Goal: Information Seeking & Learning: Learn about a topic

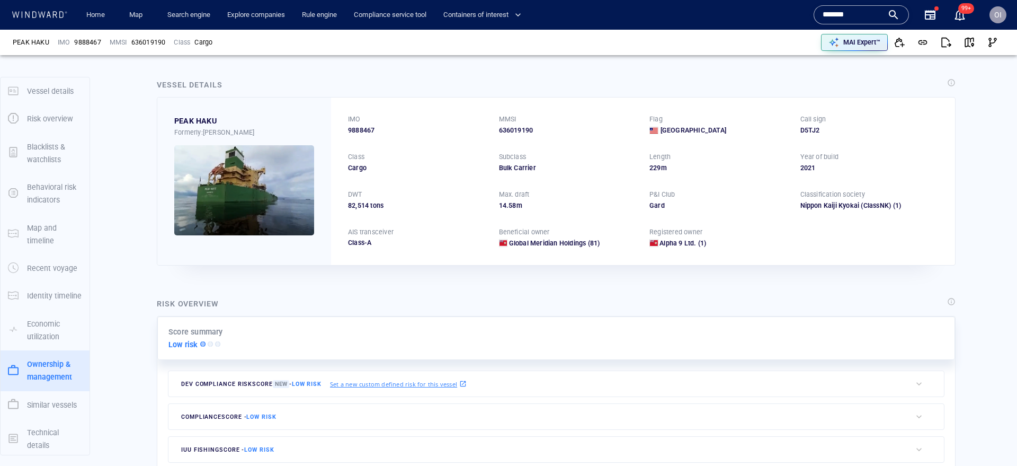
scroll to position [58, 0]
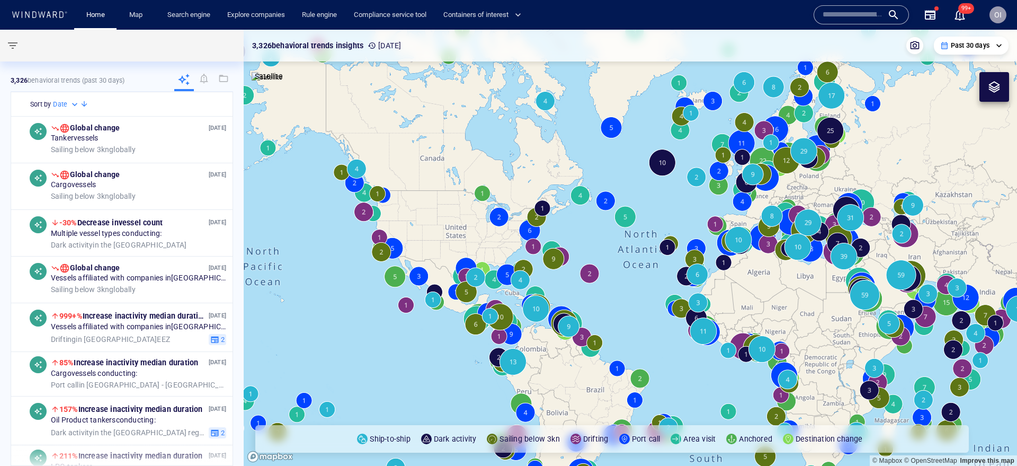
click at [843, 20] on input "text" at bounding box center [853, 15] width 60 height 16
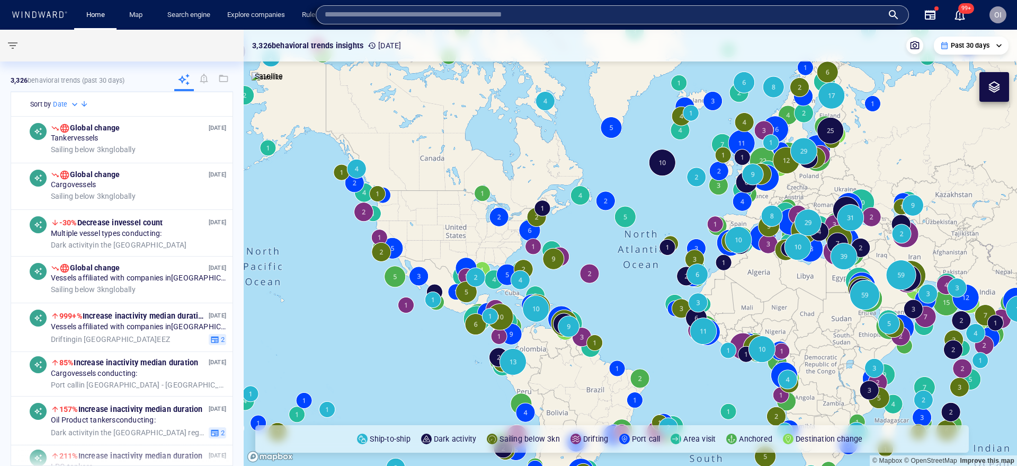
paste input "*******"
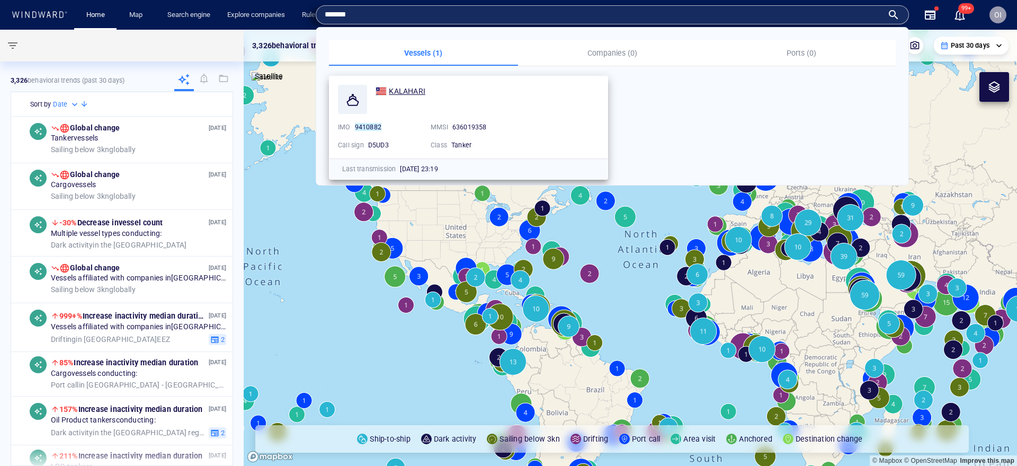
type input "*******"
click at [422, 90] on span "KALAHARI" at bounding box center [407, 91] width 37 height 8
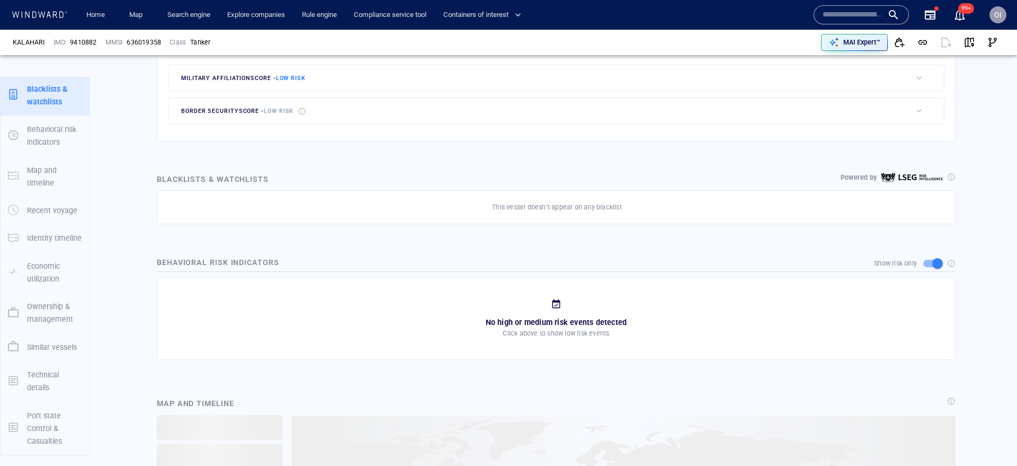
scroll to position [56, 0]
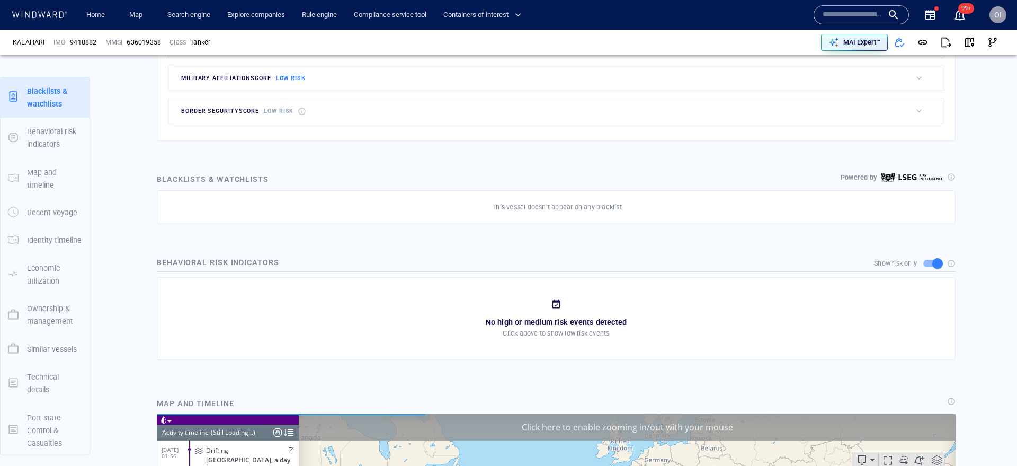
scroll to position [3782, 0]
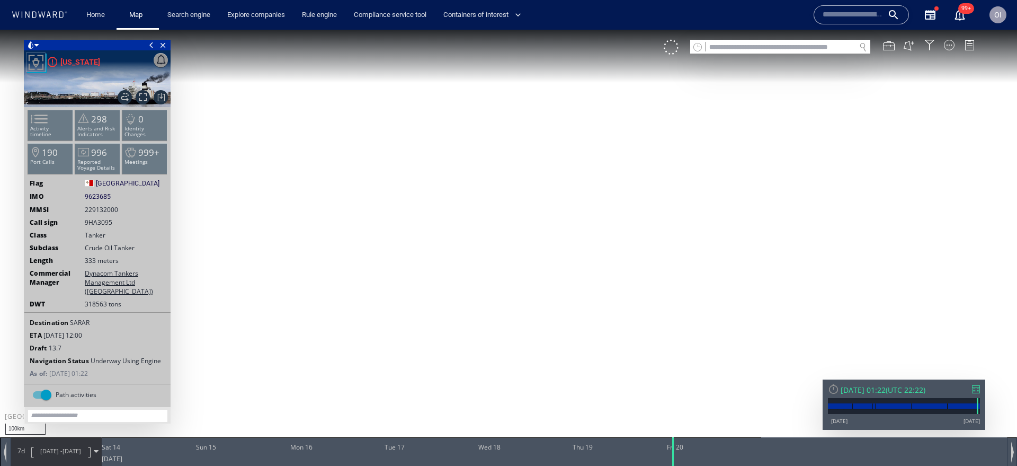
click at [845, 17] on input "text" at bounding box center [853, 15] width 60 height 16
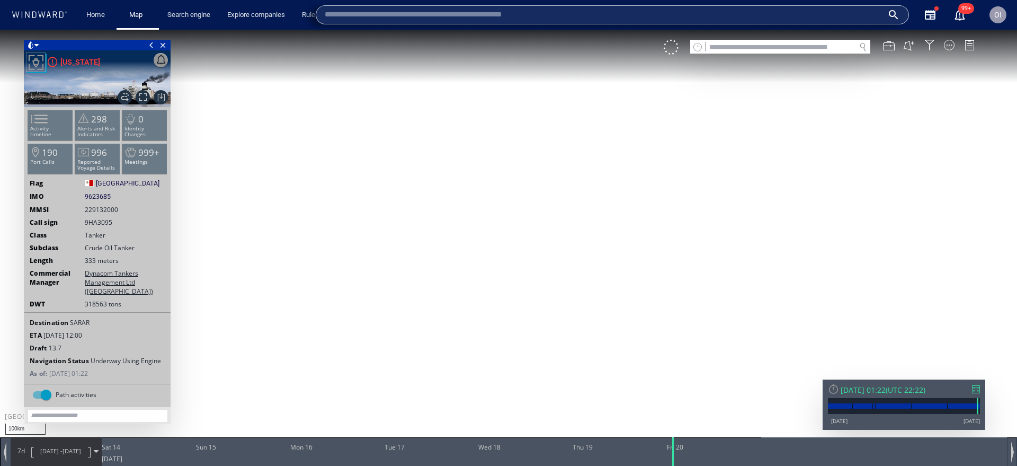
paste input "*******"
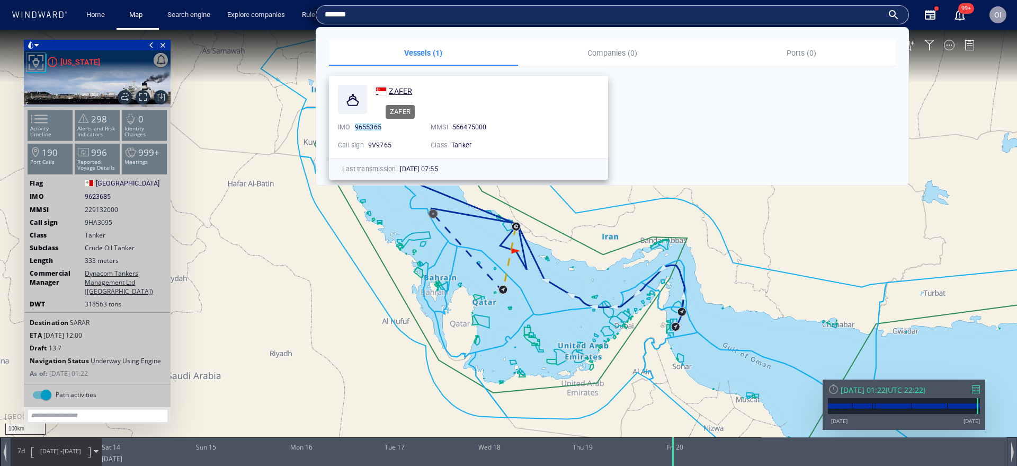
type input "*******"
click at [401, 93] on span "ZAFER" at bounding box center [400, 91] width 23 height 8
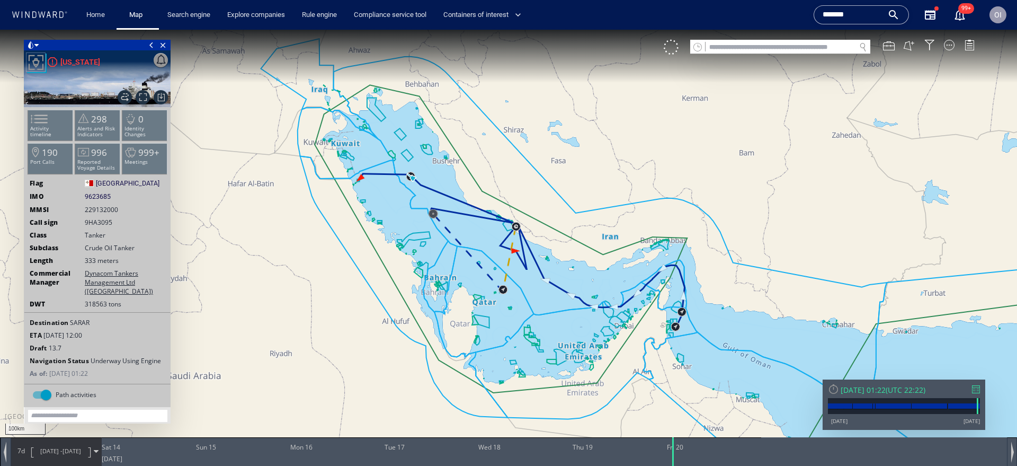
click at [828, 49] on input "text" at bounding box center [781, 47] width 150 height 14
paste input "*******"
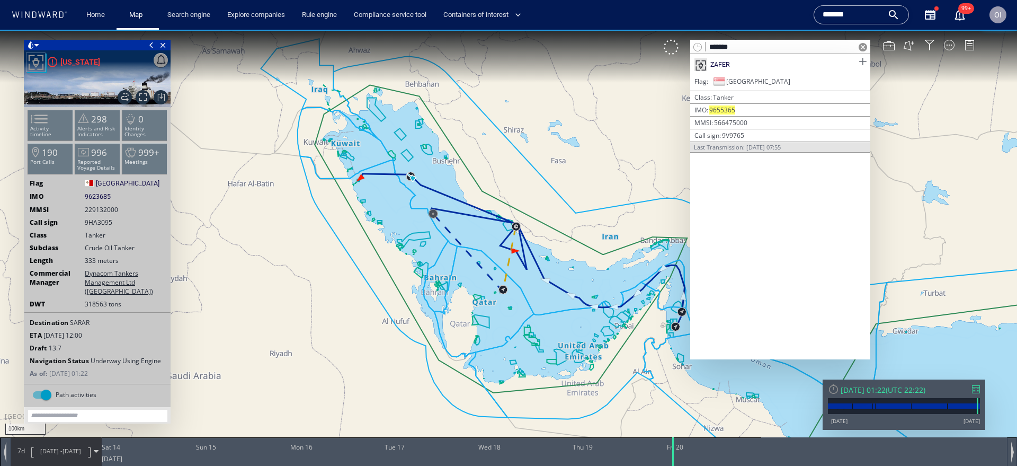
type input "*******"
click at [865, 62] on span at bounding box center [862, 61] width 13 height 13
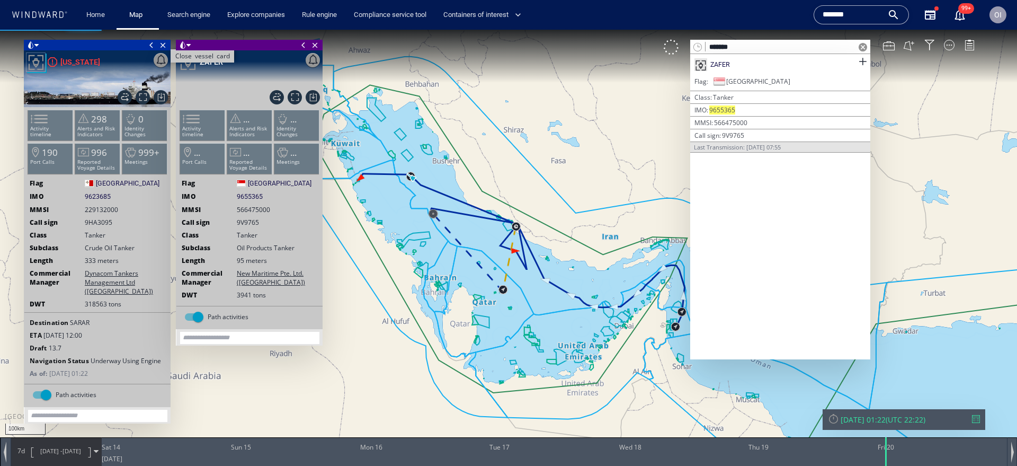
click at [164, 45] on span "Close vessel card" at bounding box center [163, 45] width 12 height 11
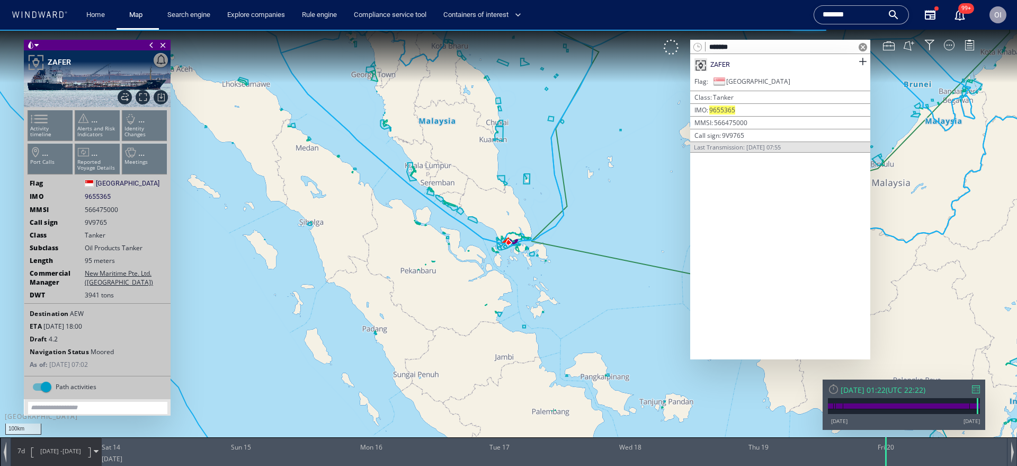
click at [868, 50] on div at bounding box center [863, 47] width 15 height 14
click at [863, 49] on span at bounding box center [863, 47] width 8 height 8
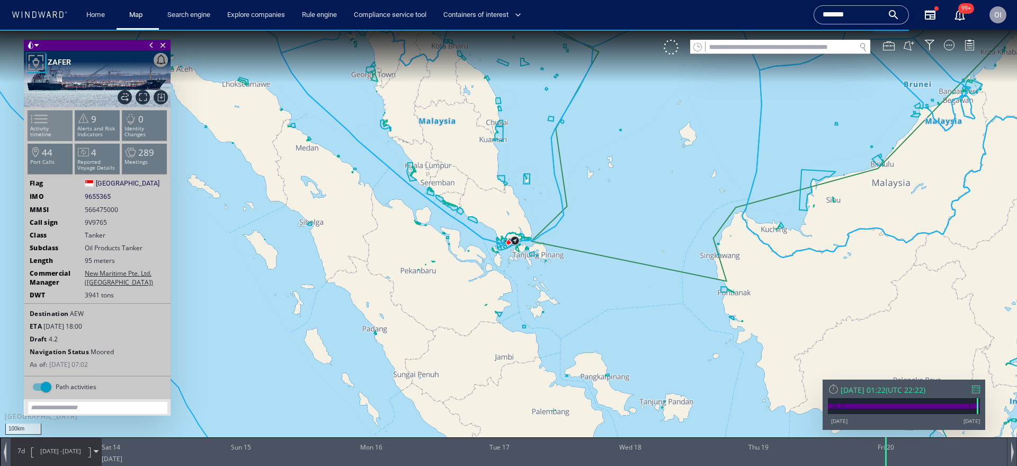
click at [63, 112] on li "Activity timeline" at bounding box center [50, 125] width 45 height 31
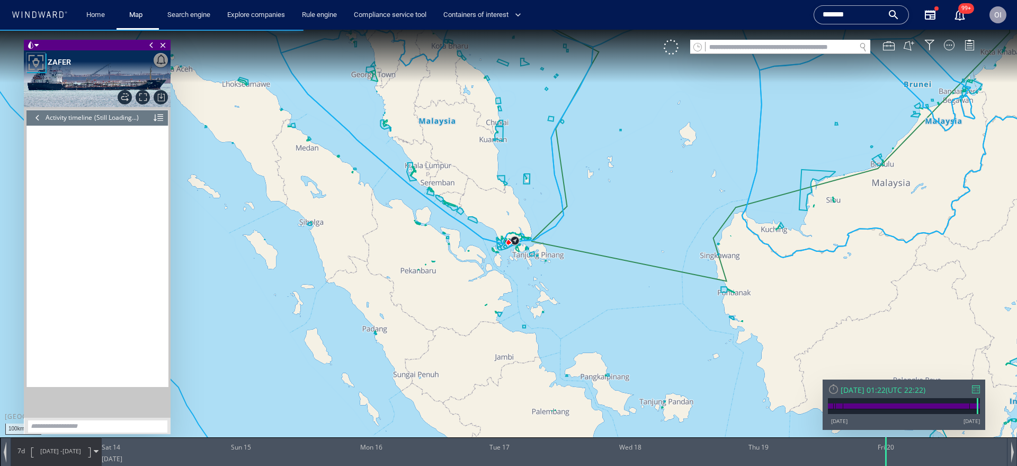
scroll to position [4837, 0]
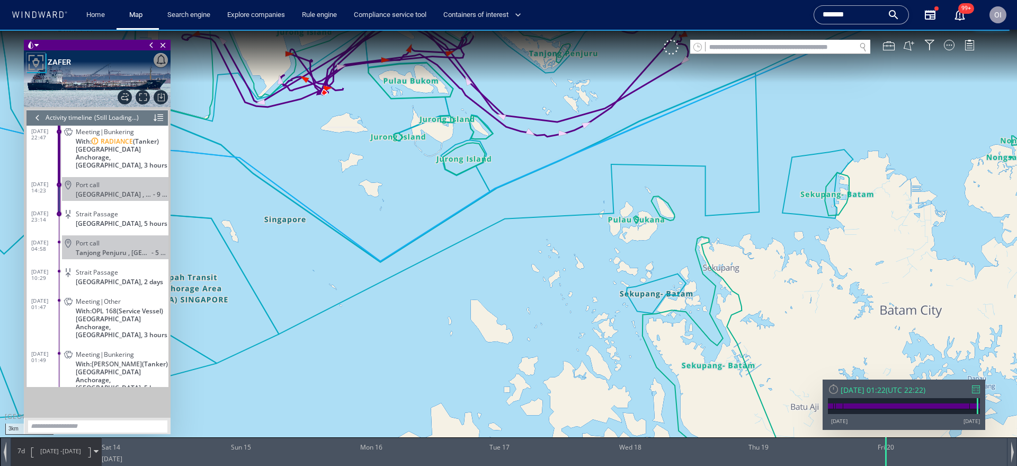
drag, startPoint x: 503, startPoint y: 204, endPoint x: 519, endPoint y: 285, distance: 82.6
click at [519, 286] on canvas "Map" at bounding box center [508, 242] width 1017 height 425
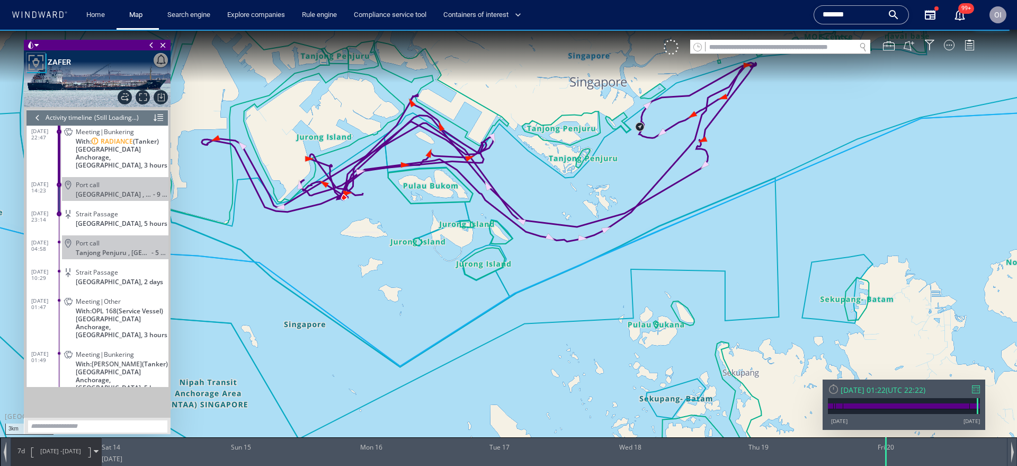
click at [978, 390] on div at bounding box center [976, 389] width 8 height 8
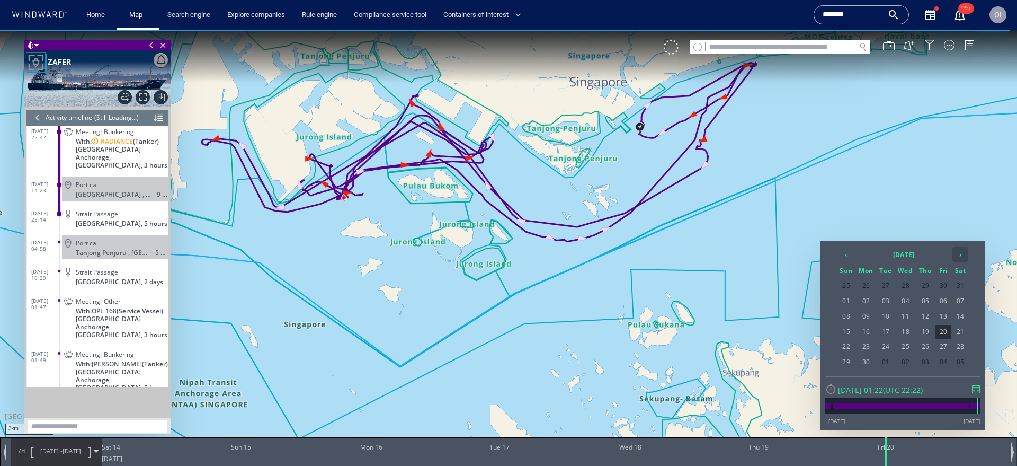
click at [959, 255] on th "›" at bounding box center [961, 254] width 16 height 15
click at [886, 316] on span "15" at bounding box center [885, 316] width 17 height 14
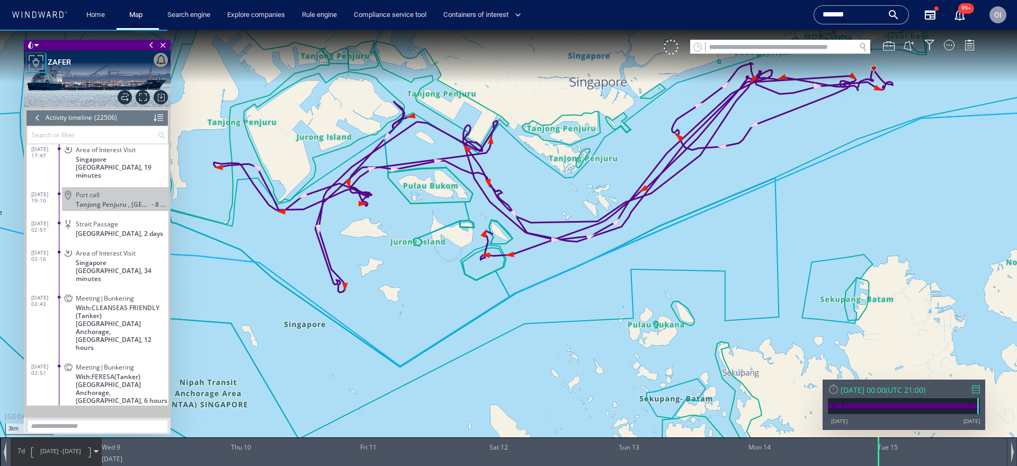
scroll to position [654027, 0]
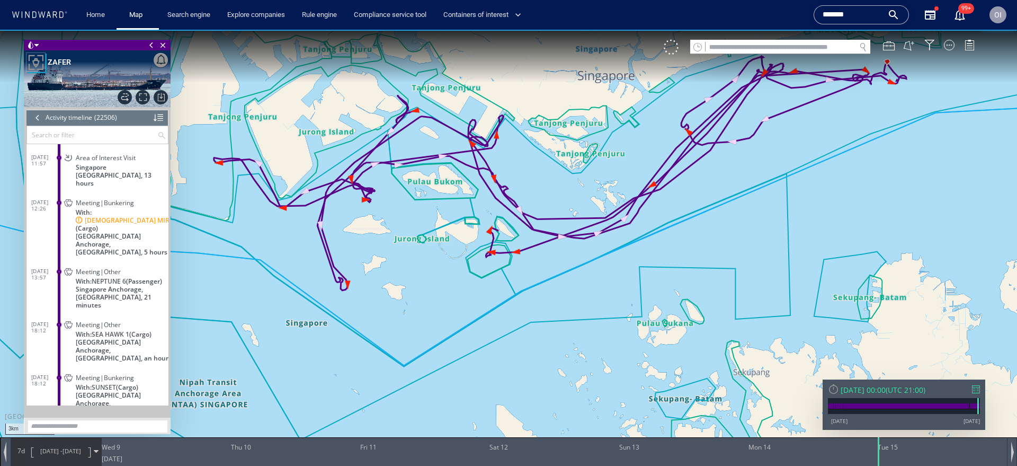
scroll to position [650304, 0]
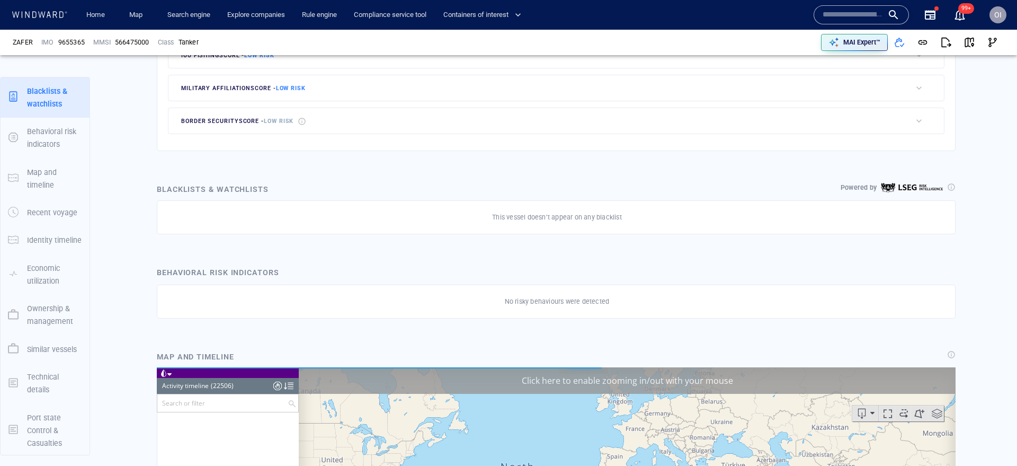
scroll to position [655543, 0]
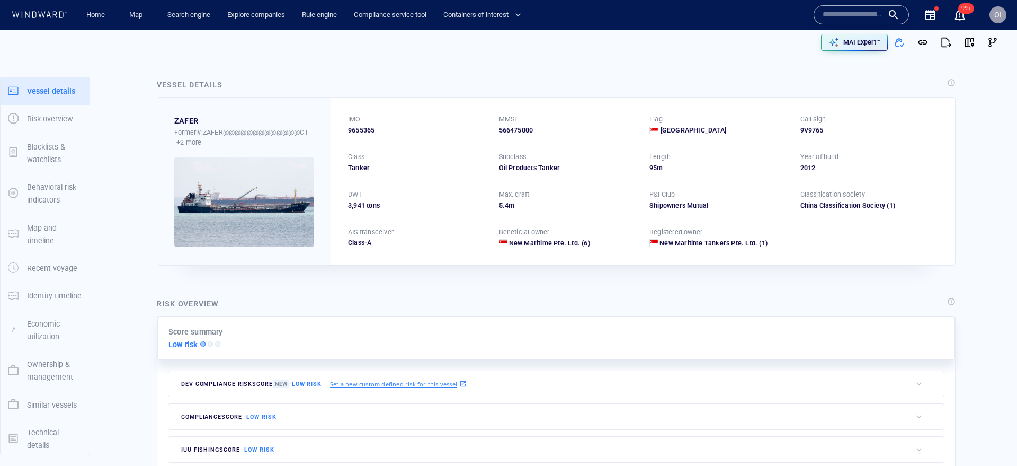
click at [850, 19] on input "text" at bounding box center [853, 15] width 60 height 16
paste input "*******"
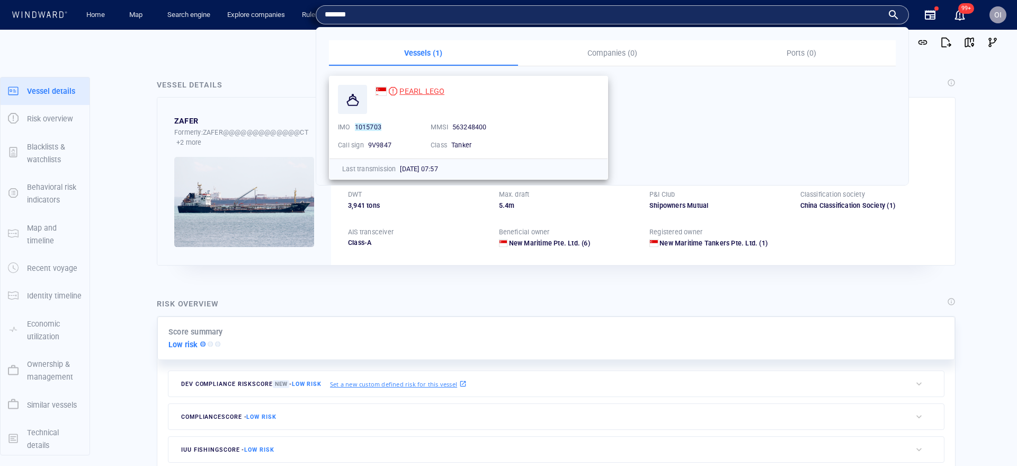
type input "*******"
click at [410, 88] on span "PEARL LEGO" at bounding box center [421, 91] width 45 height 8
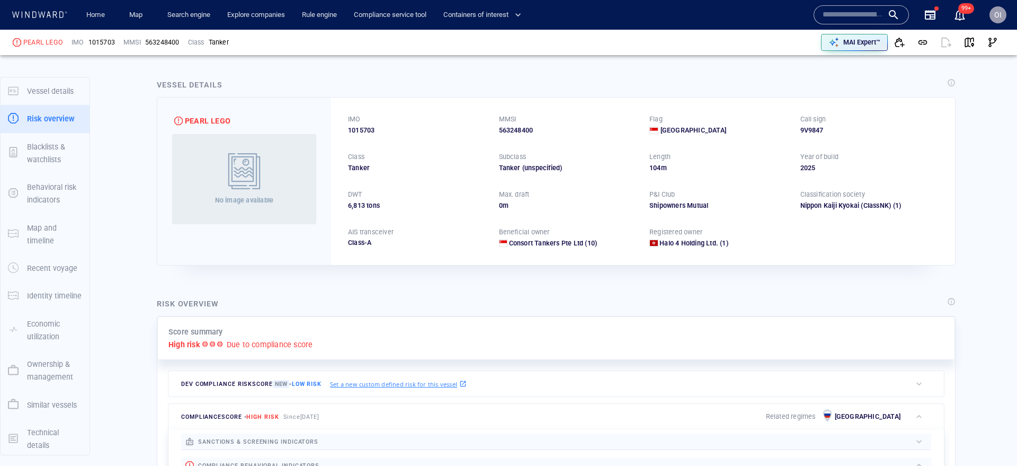
scroll to position [28, 0]
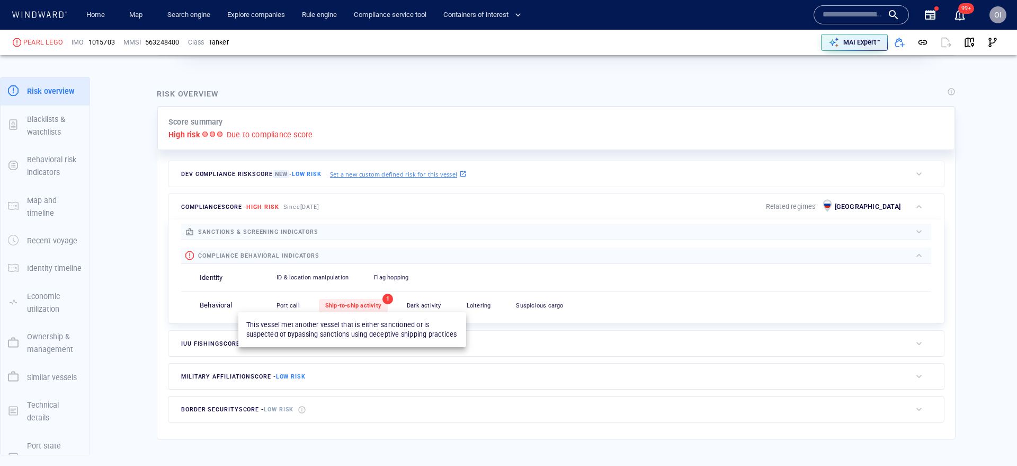
click at [375, 302] on span "Ship-to-ship activity" at bounding box center [353, 305] width 56 height 7
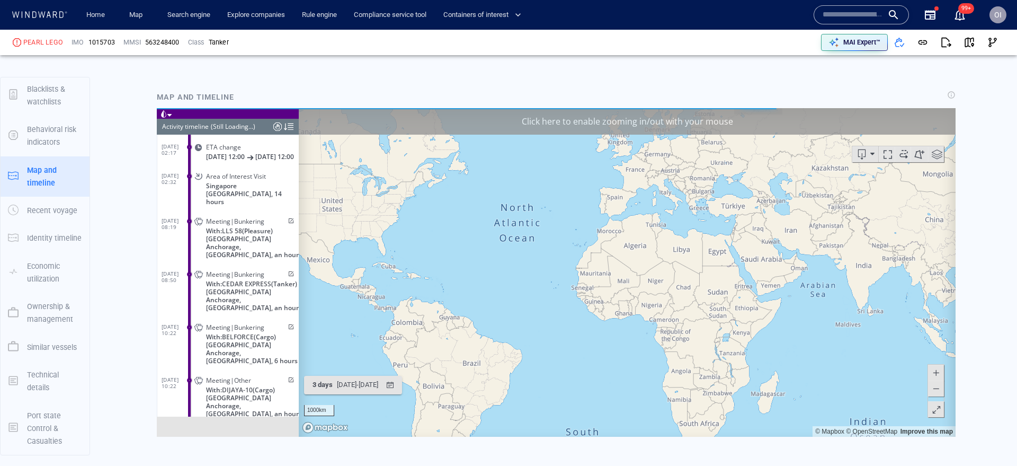
scroll to position [19295, 0]
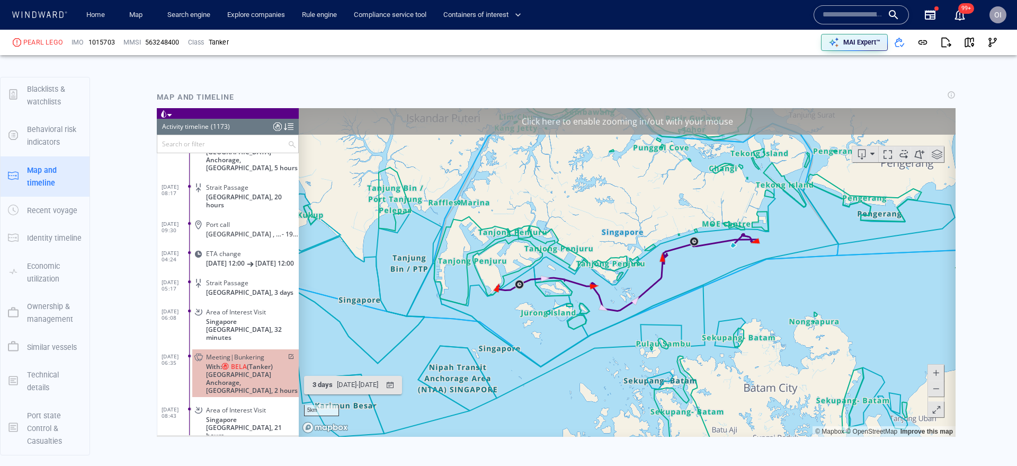
scroll to position [24053, 0]
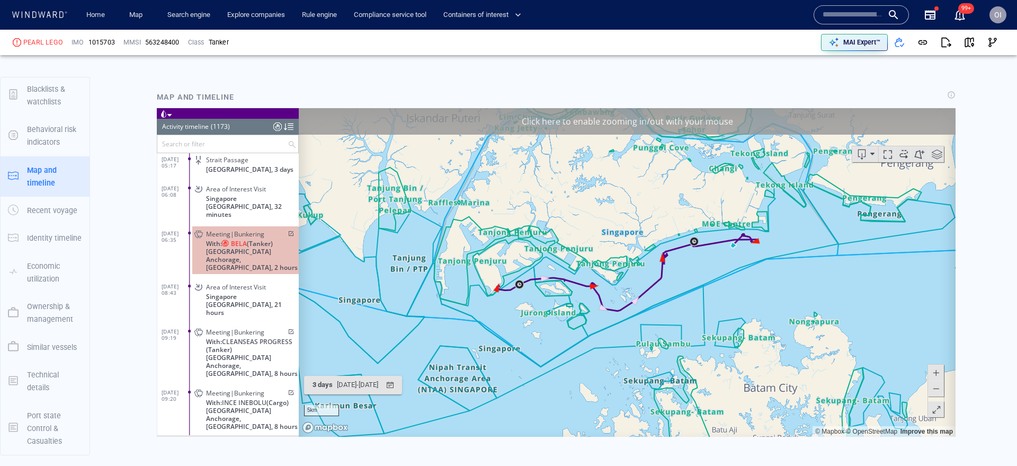
click at [276, 247] on span "[GEOGRAPHIC_DATA] Anchorage, [GEOGRAPHIC_DATA], 2 hours" at bounding box center [252, 259] width 93 height 24
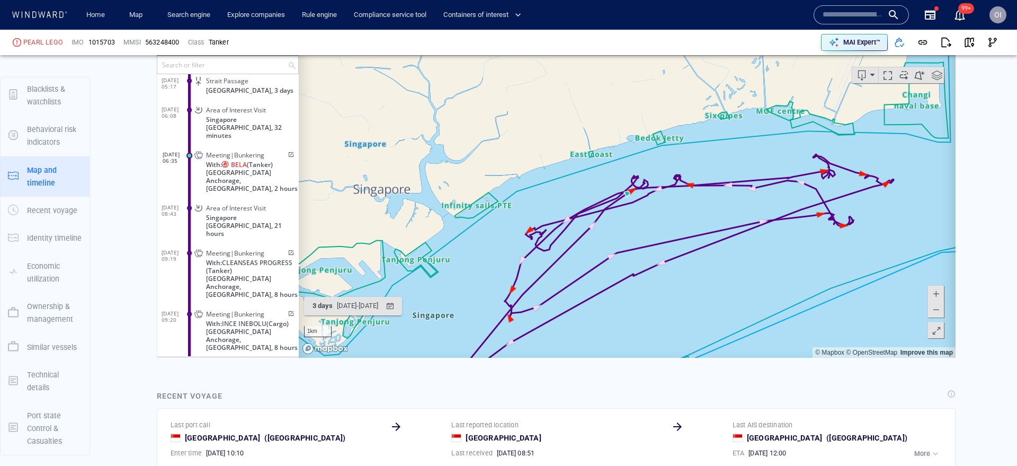
scroll to position [905, 0]
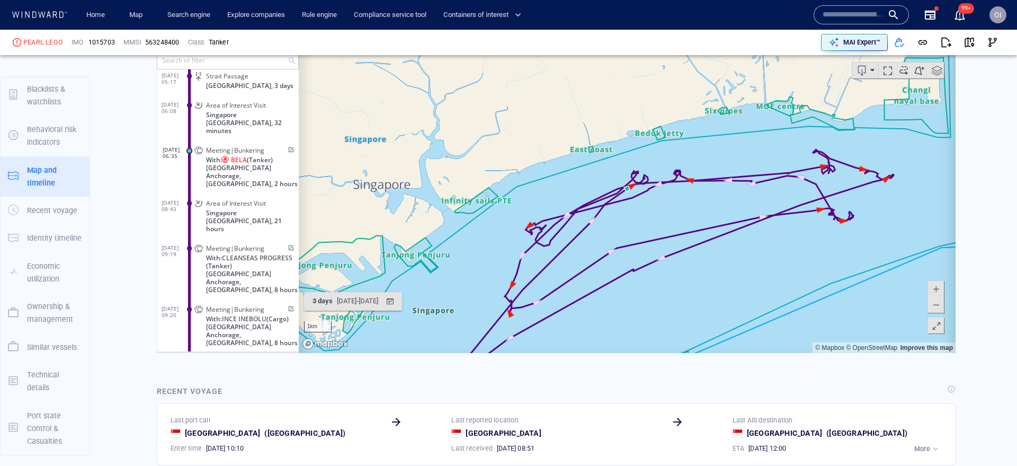
click at [938, 287] on span at bounding box center [936, 288] width 11 height 16
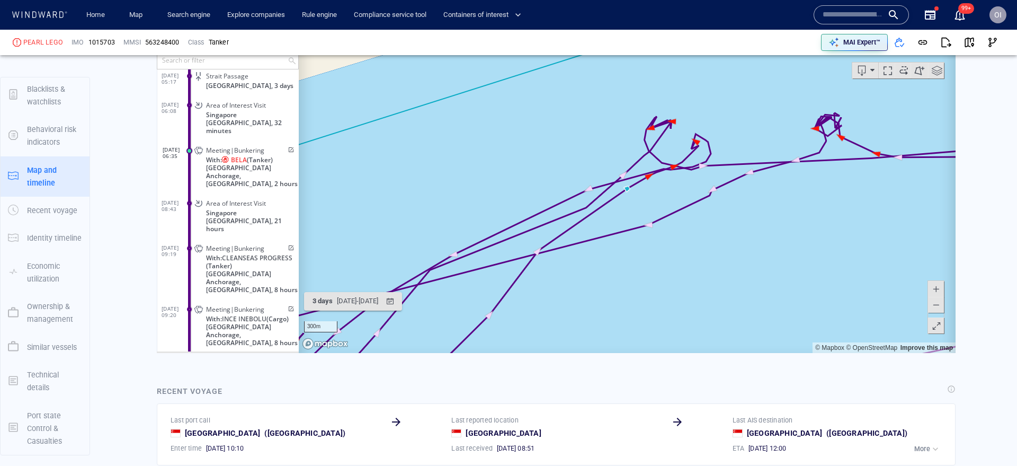
click at [938, 287] on span at bounding box center [936, 288] width 11 height 16
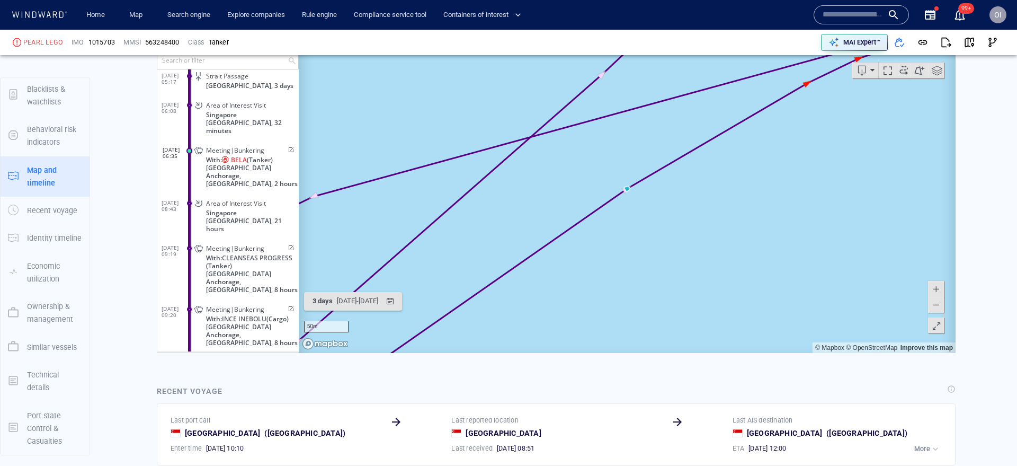
click at [939, 306] on span at bounding box center [936, 304] width 11 height 16
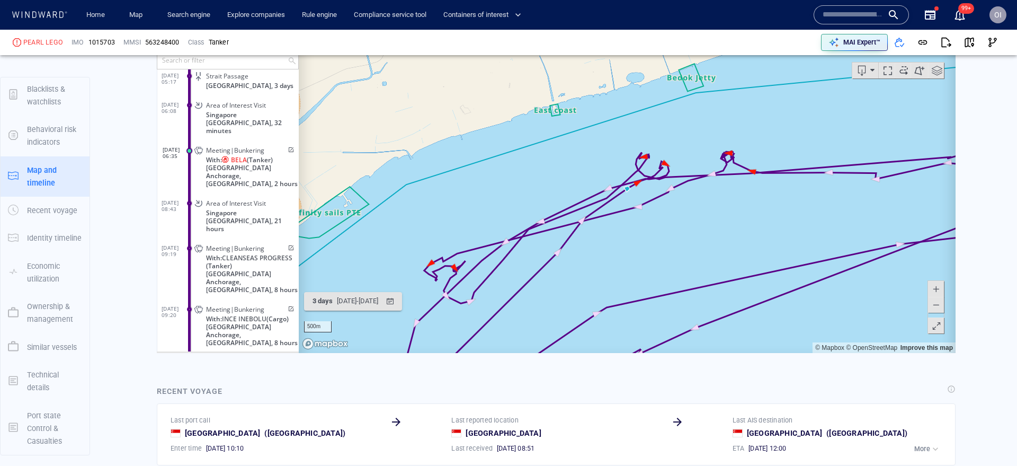
click at [280, 170] on span "[GEOGRAPHIC_DATA] Anchorage, [GEOGRAPHIC_DATA], 2 hours" at bounding box center [252, 175] width 93 height 24
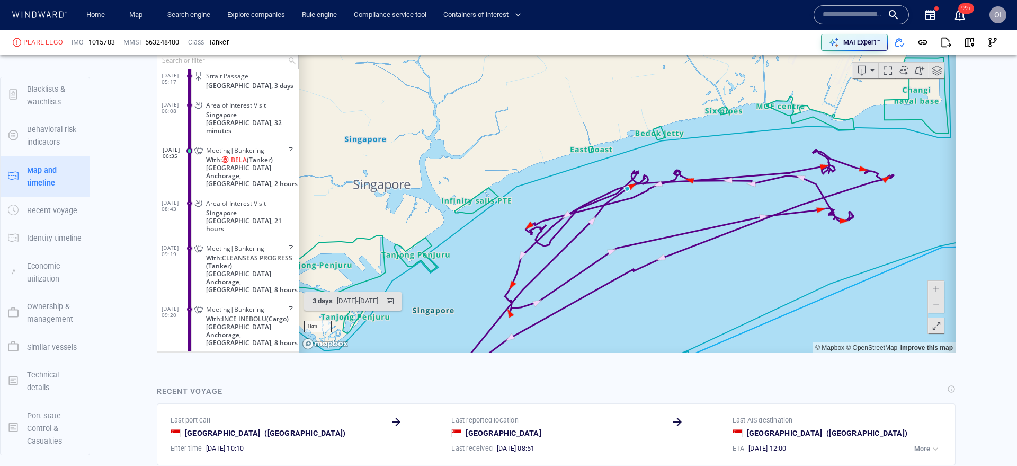
click at [935, 286] on span at bounding box center [936, 288] width 11 height 16
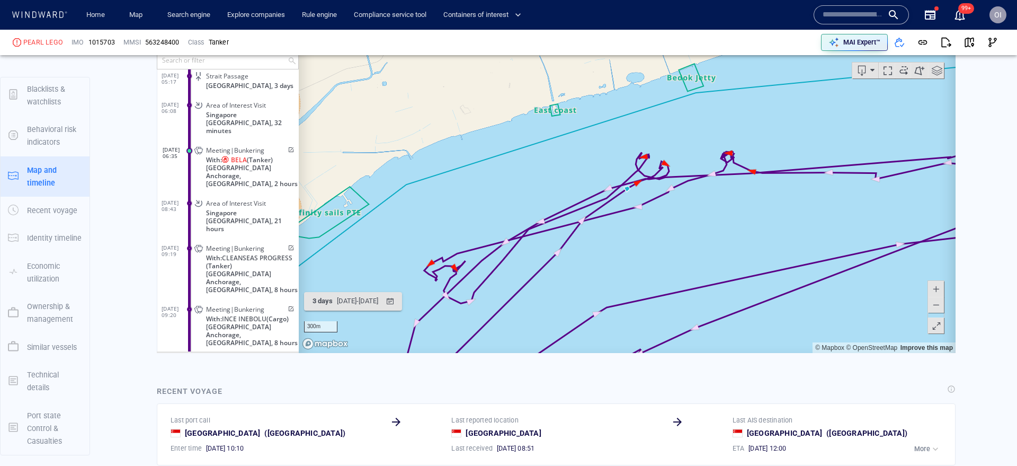
click at [935, 286] on span at bounding box center [936, 288] width 11 height 16
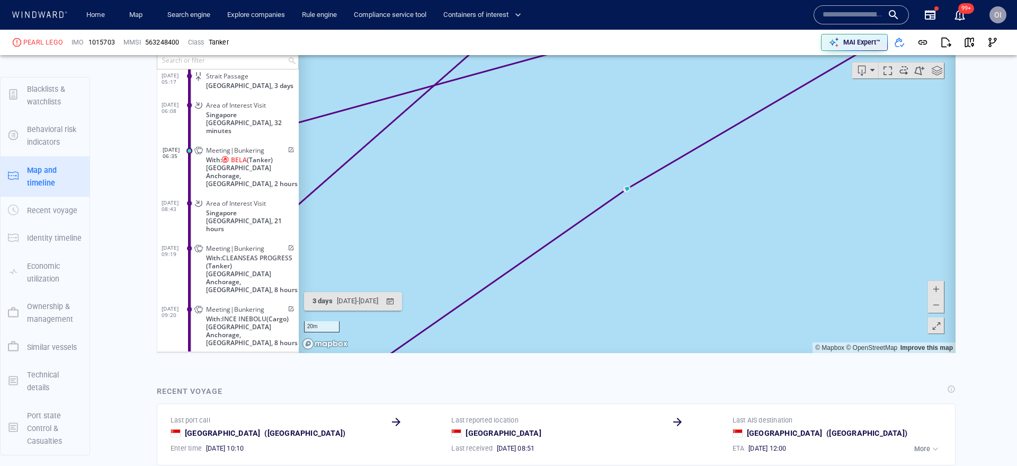
click at [935, 286] on span at bounding box center [936, 288] width 11 height 16
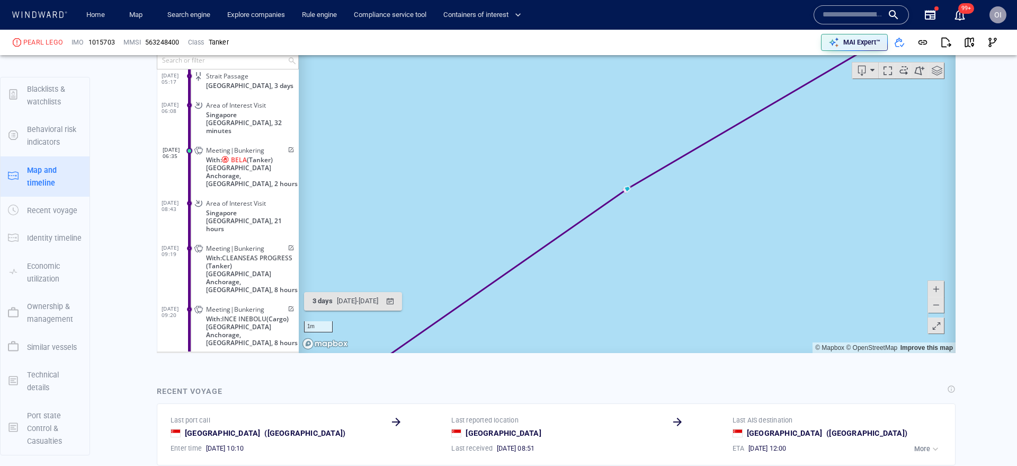
click at [935, 304] on span at bounding box center [936, 304] width 11 height 16
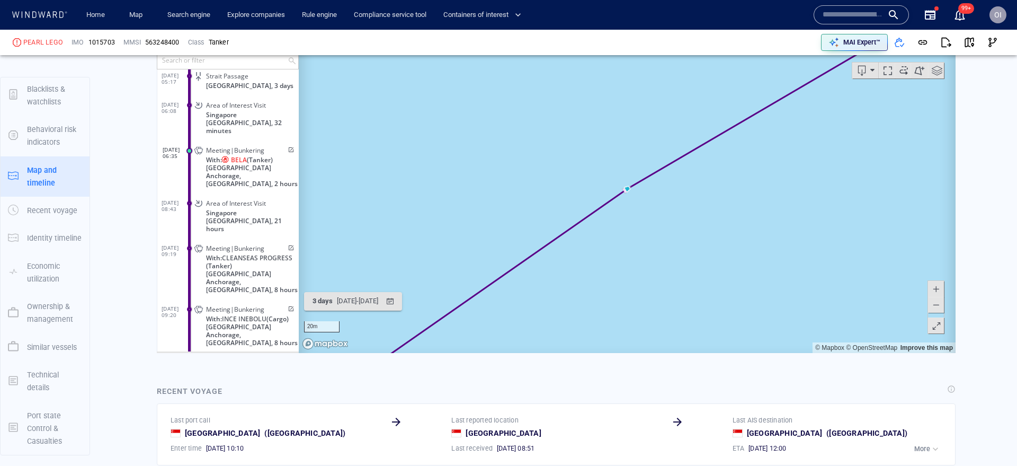
click at [935, 304] on span at bounding box center [936, 304] width 11 height 16
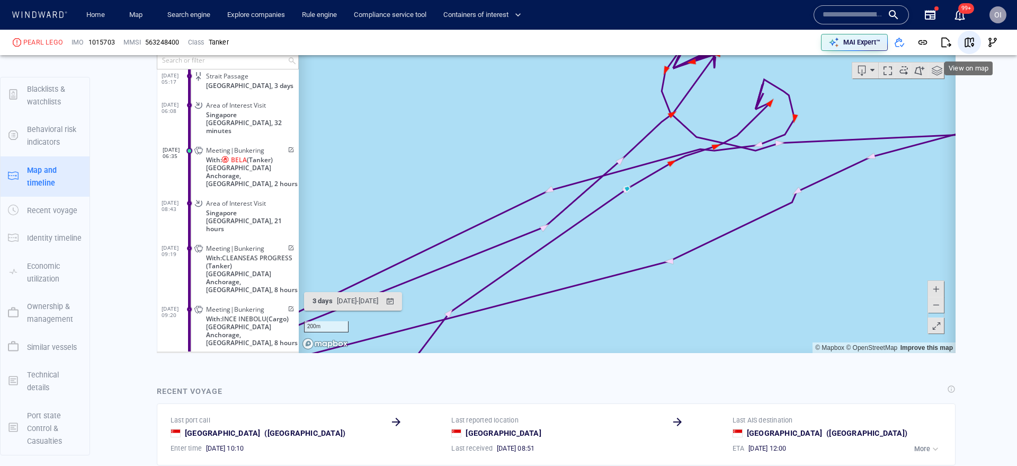
click at [965, 45] on span "button" at bounding box center [969, 42] width 11 height 11
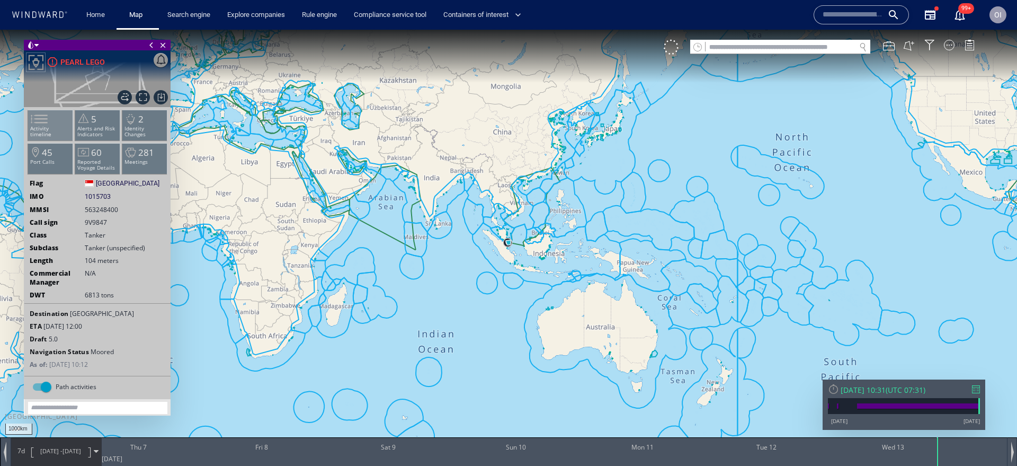
click at [64, 130] on p "Activity timeline" at bounding box center [50, 132] width 45 height 12
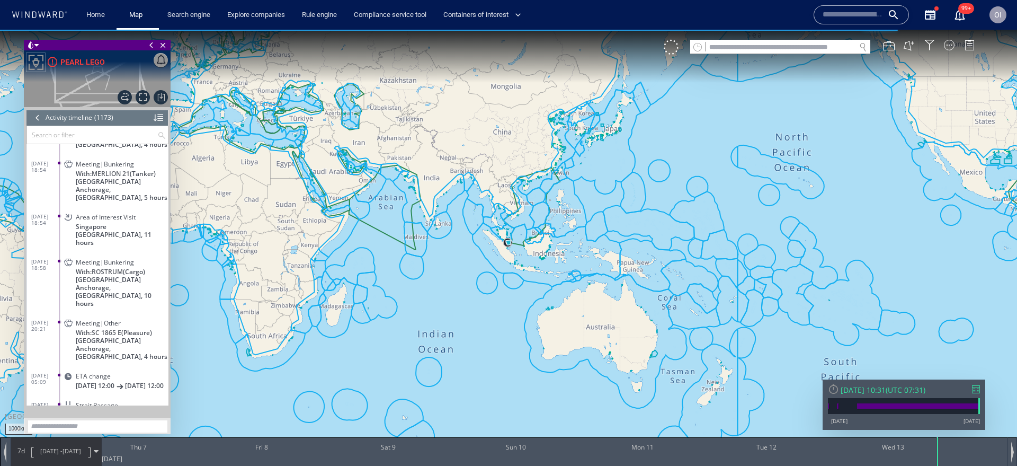
scroll to position [24866, 0]
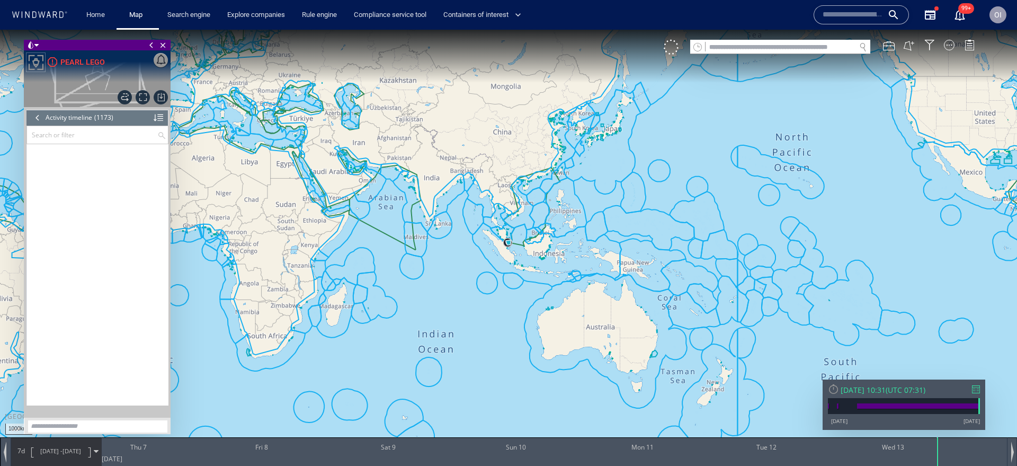
scroll to position [24866, 0]
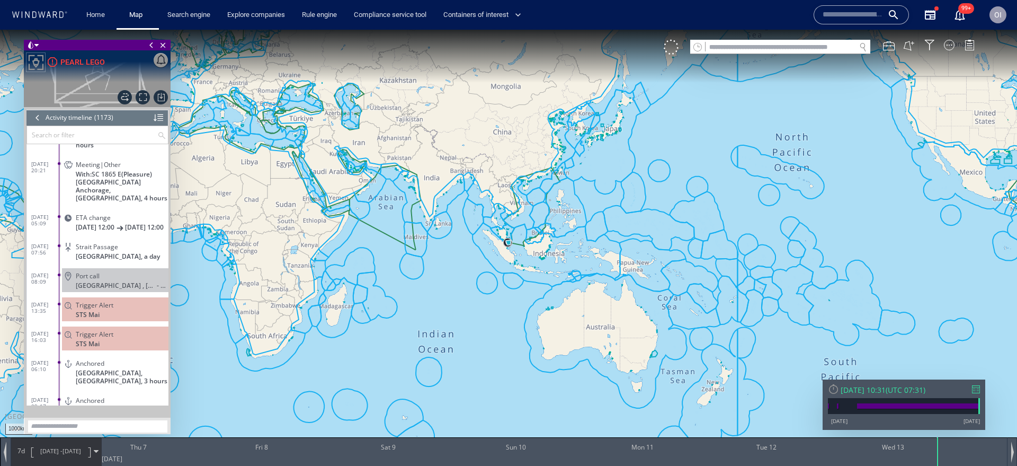
click at [819, 49] on input "text" at bounding box center [781, 47] width 150 height 14
paste input "********"
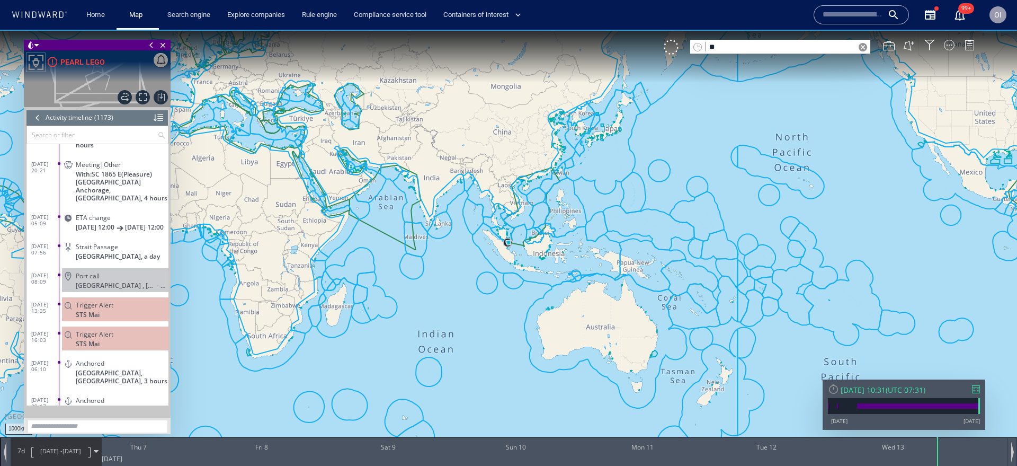
paste input "********"
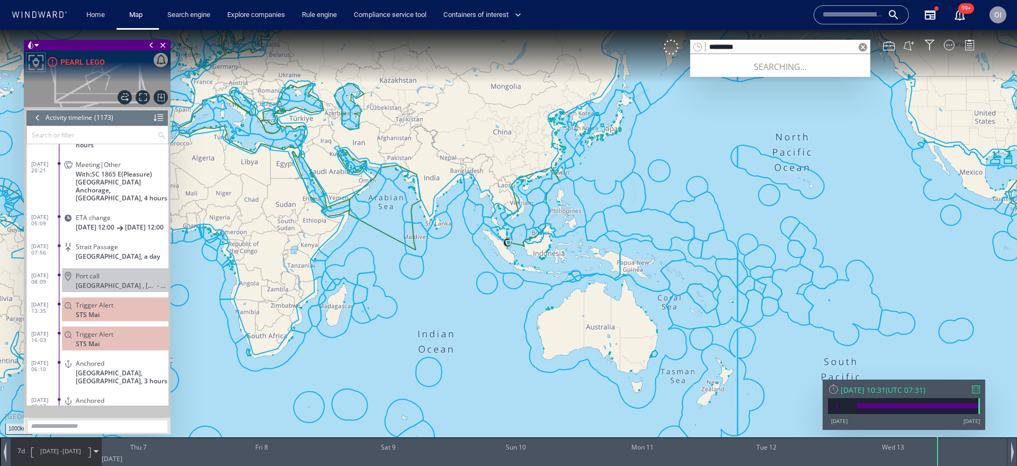
type input "*"
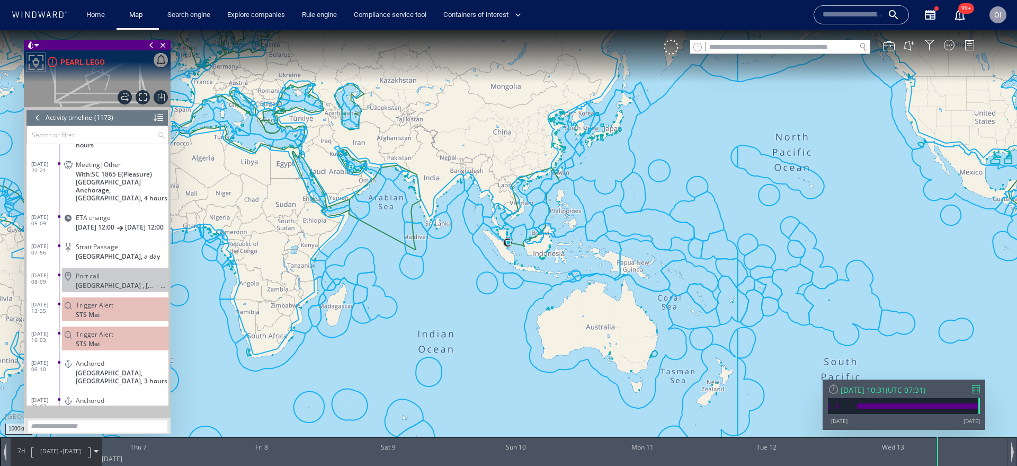
paste input "*******"
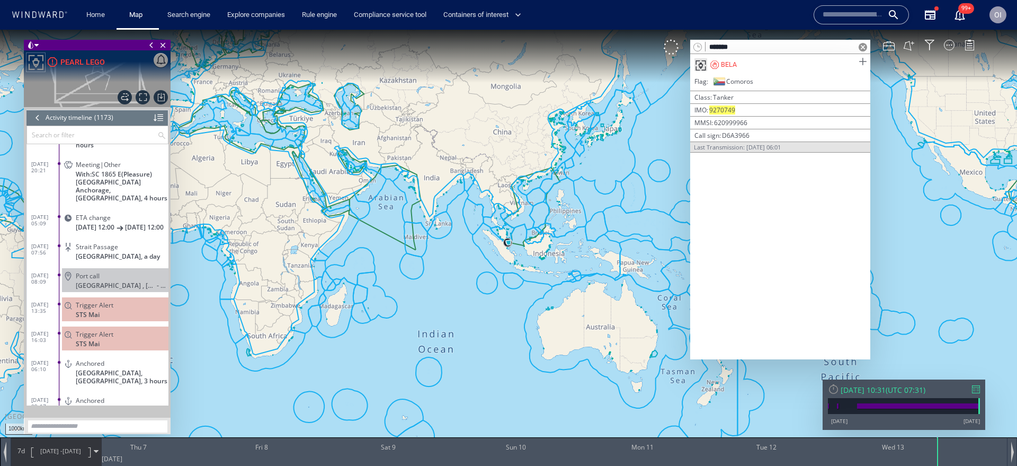
type input "*******"
click at [864, 60] on span at bounding box center [862, 61] width 13 height 13
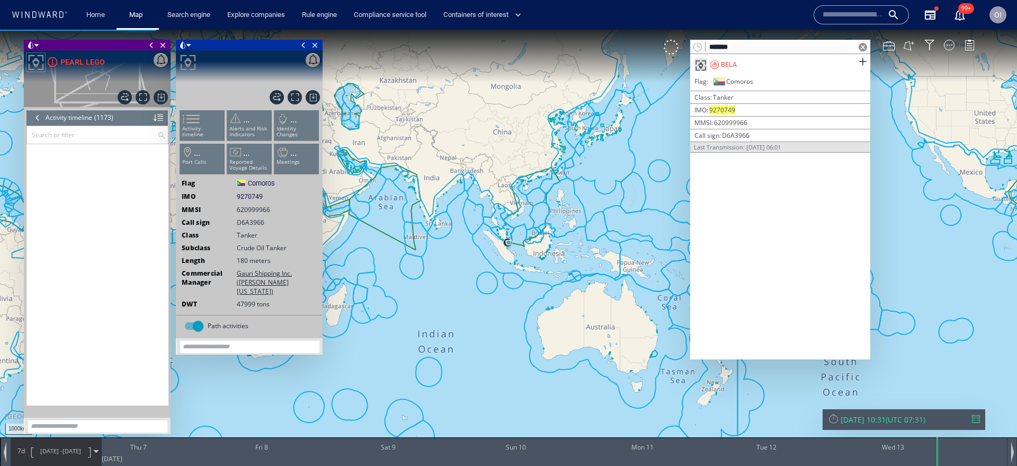
scroll to position [33920, 0]
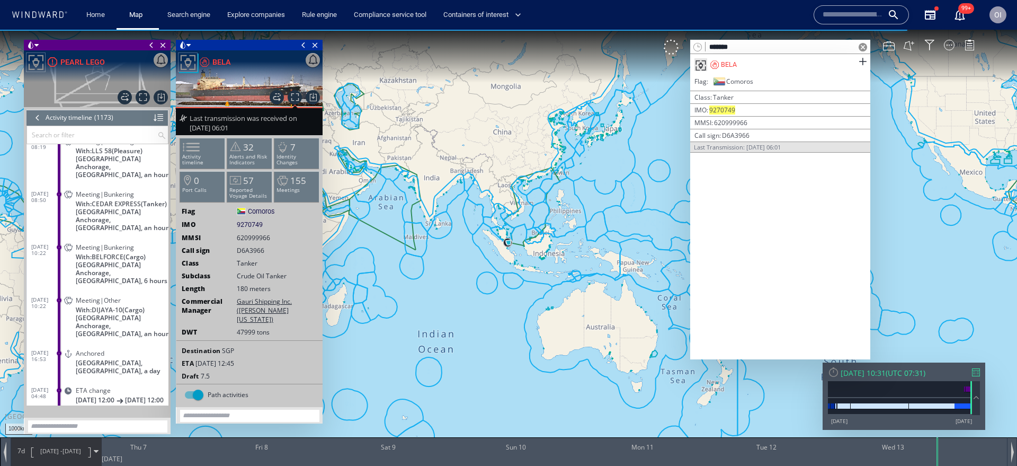
click at [41, 121] on div at bounding box center [38, 118] width 12 height 16
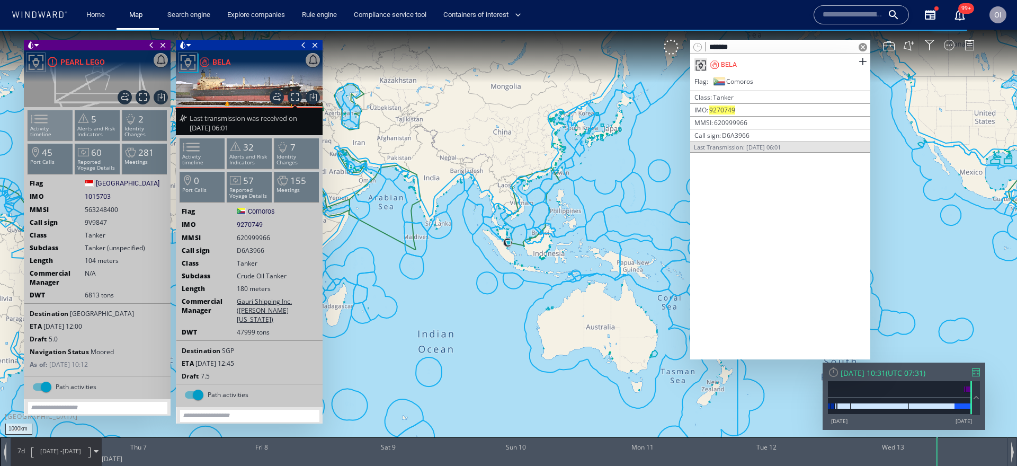
click at [58, 131] on p "Activity timeline" at bounding box center [50, 132] width 45 height 12
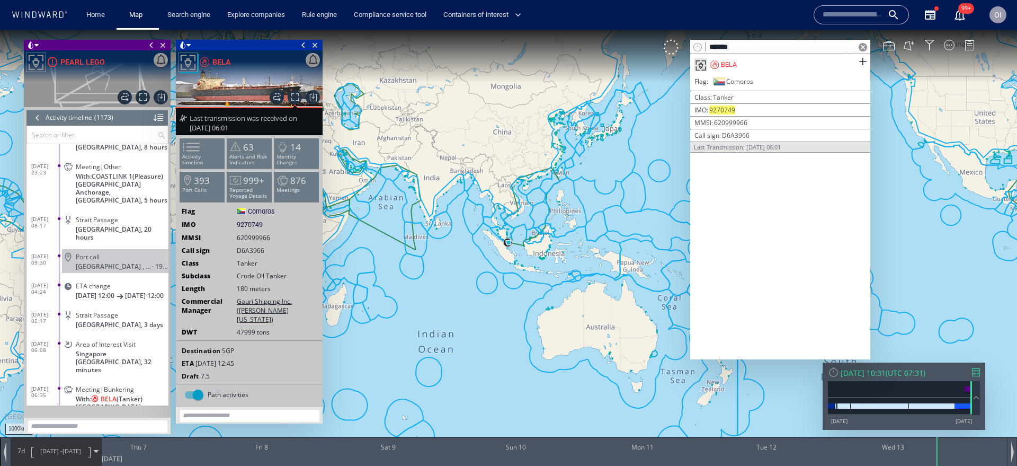
scroll to position [23977, 0]
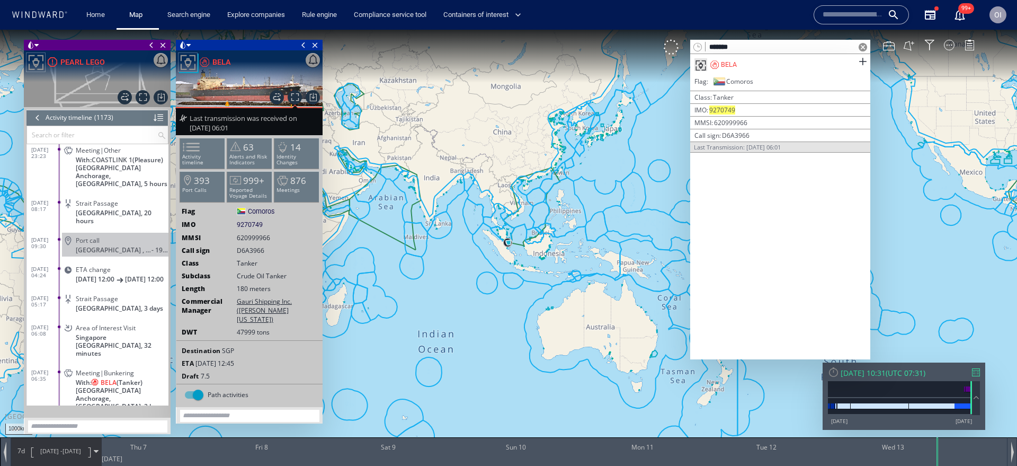
click at [149, 369] on div "Meeting|Bunkering With: BELA (Tanker) [GEOGRAPHIC_DATA] Anchorage, [GEOGRAPHIC_…" at bounding box center [115, 389] width 106 height 48
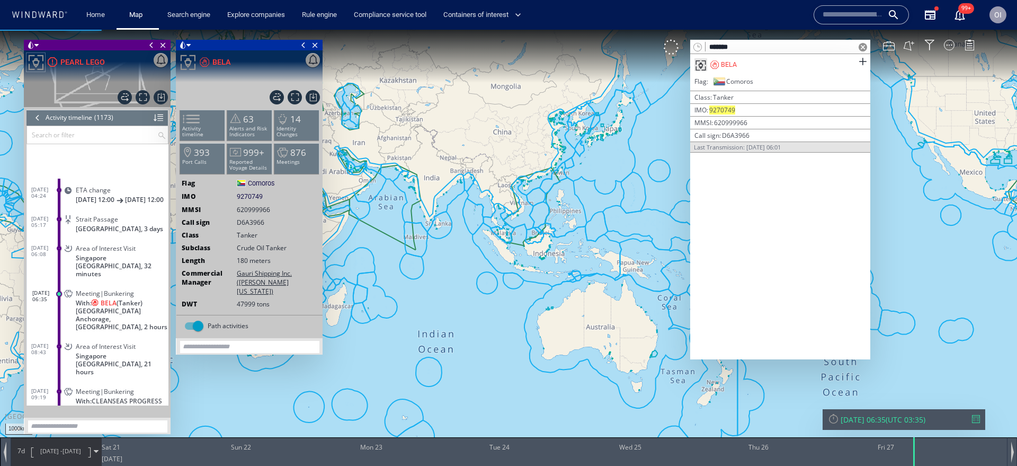
scroll to position [24099, 0]
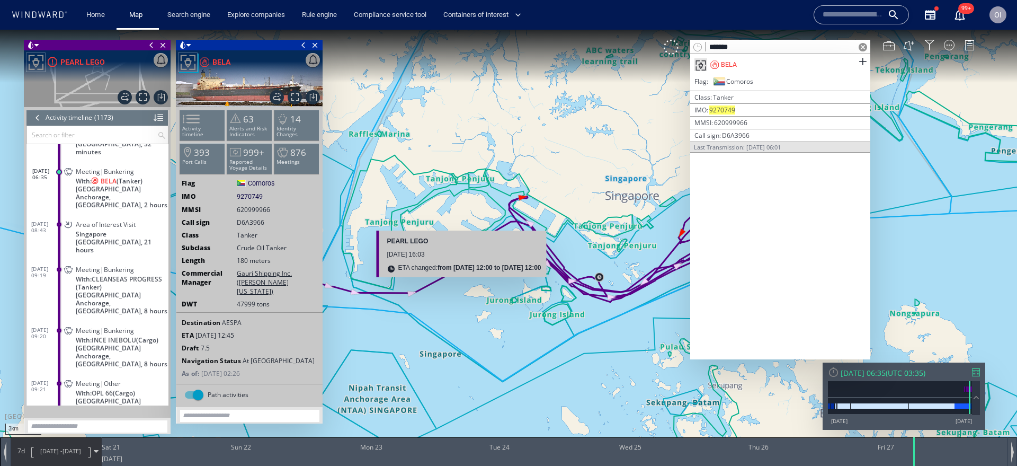
drag, startPoint x: 616, startPoint y: 280, endPoint x: 419, endPoint y: 282, distance: 197.1
click at [419, 282] on canvas "Map" at bounding box center [508, 242] width 1017 height 425
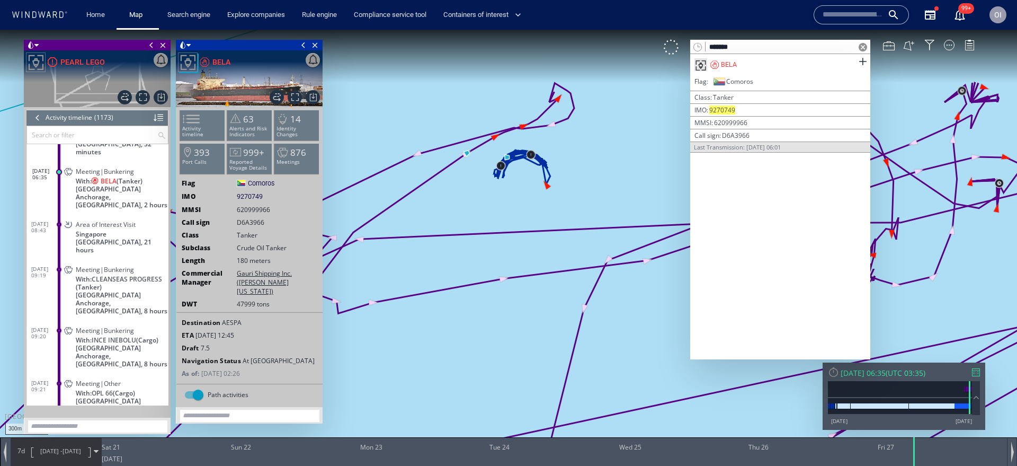
drag, startPoint x: 516, startPoint y: 199, endPoint x: 519, endPoint y: 220, distance: 20.9
click at [519, 220] on canvas "Map" at bounding box center [508, 242] width 1017 height 425
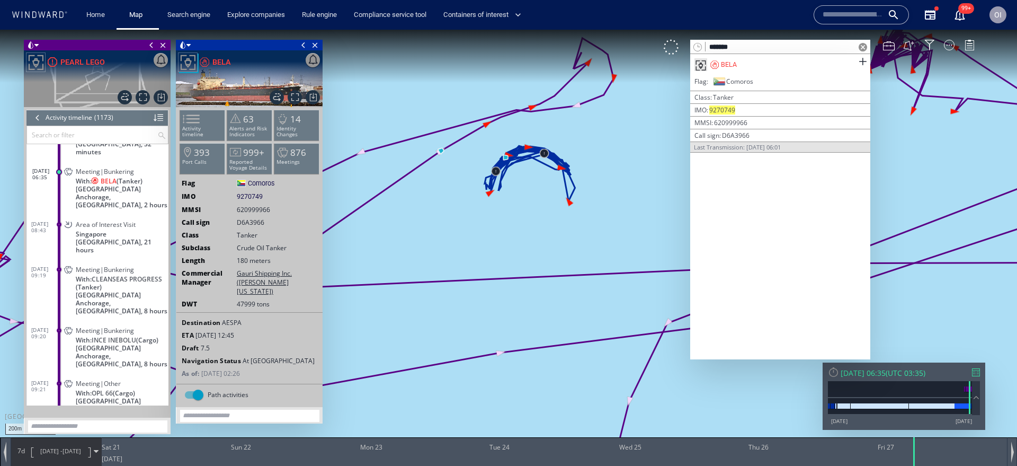
drag, startPoint x: 519, startPoint y: 220, endPoint x: 526, endPoint y: 233, distance: 14.5
click at [526, 233] on canvas "Map" at bounding box center [508, 242] width 1017 height 425
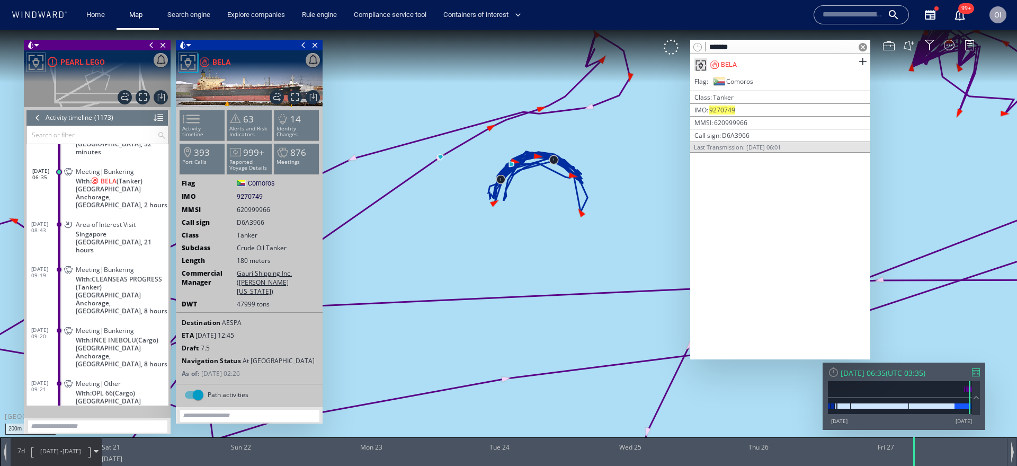
click at [867, 48] on span at bounding box center [863, 47] width 8 height 8
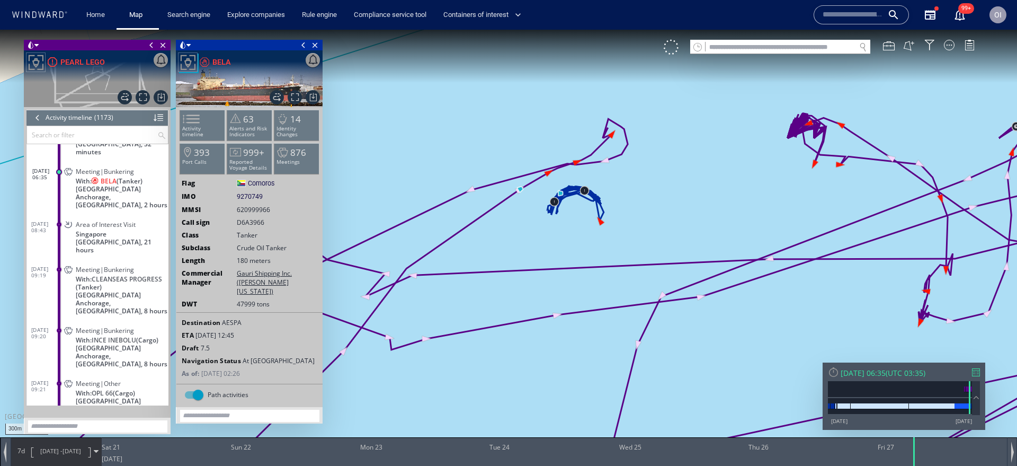
scroll to position [24099, 0]
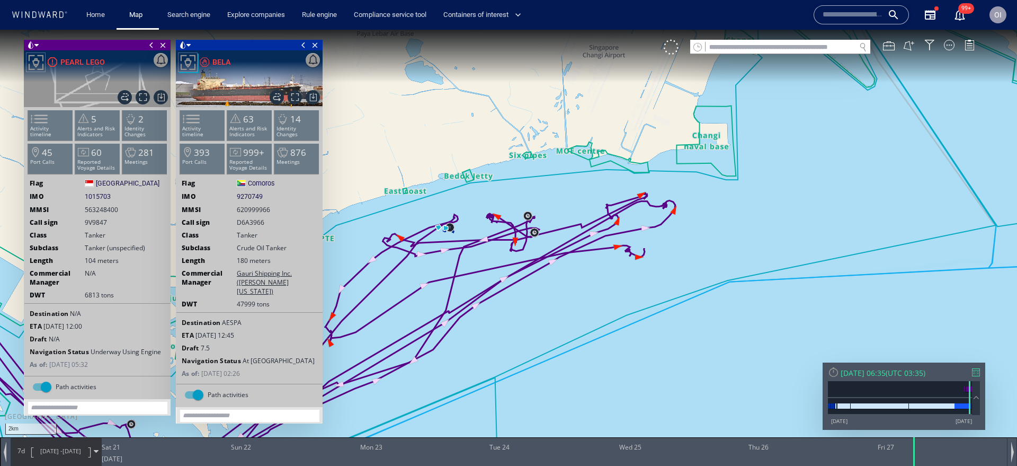
click at [93, 194] on span "1015703" at bounding box center [98, 197] width 26 height 10
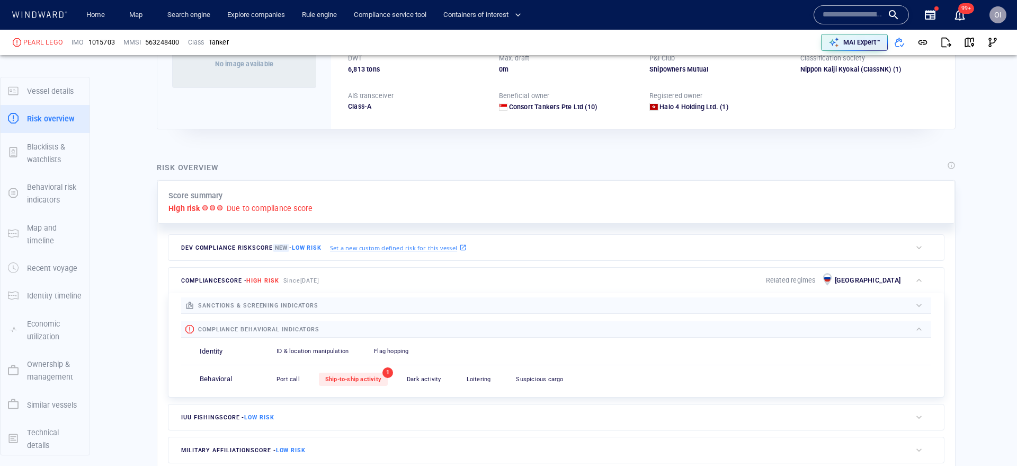
scroll to position [28, 0]
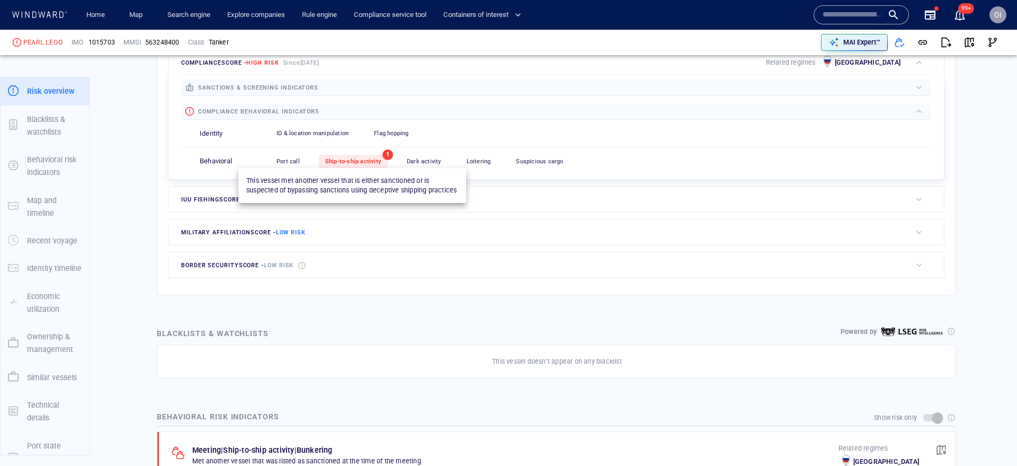
click at [359, 159] on span "Ship-to-ship activity" at bounding box center [353, 161] width 56 height 7
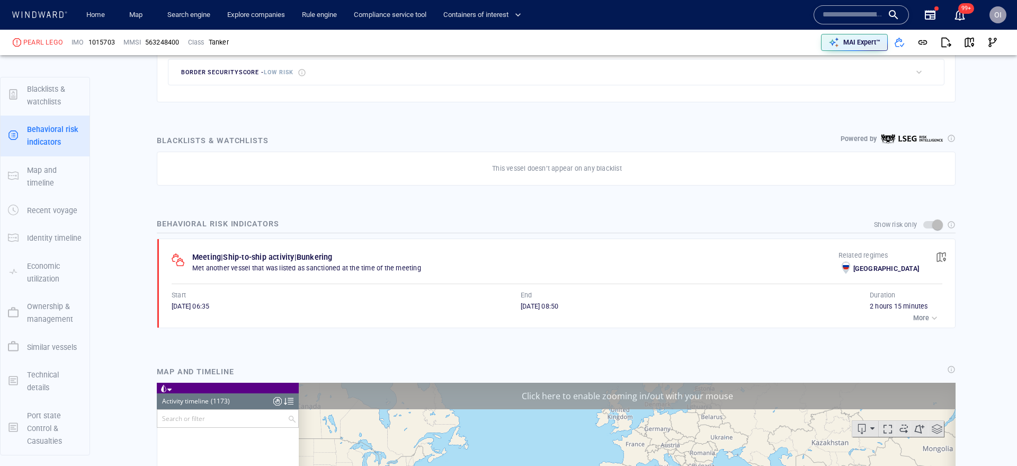
scroll to position [33899, 0]
